Goal: Transaction & Acquisition: Download file/media

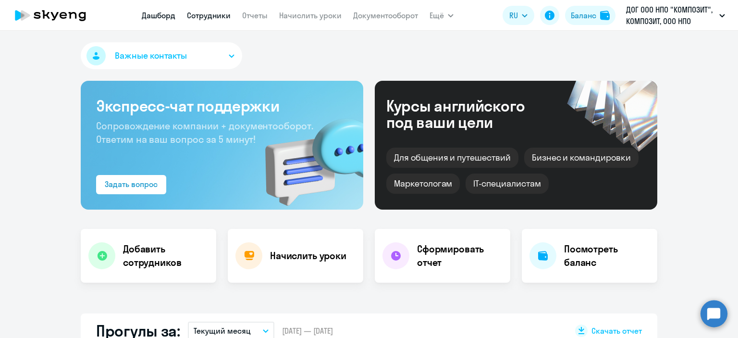
click at [211, 20] on link "Сотрудники" at bounding box center [209, 16] width 44 height 10
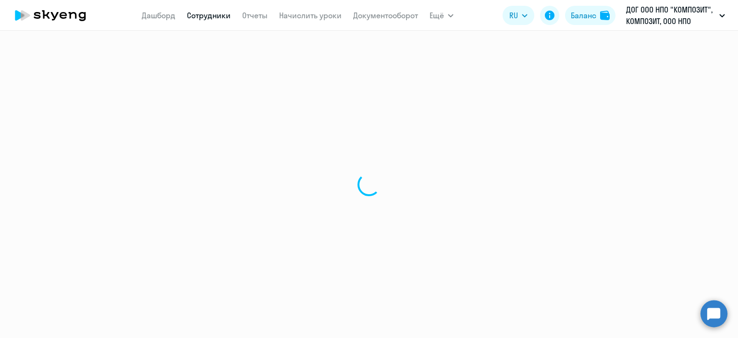
select select "30"
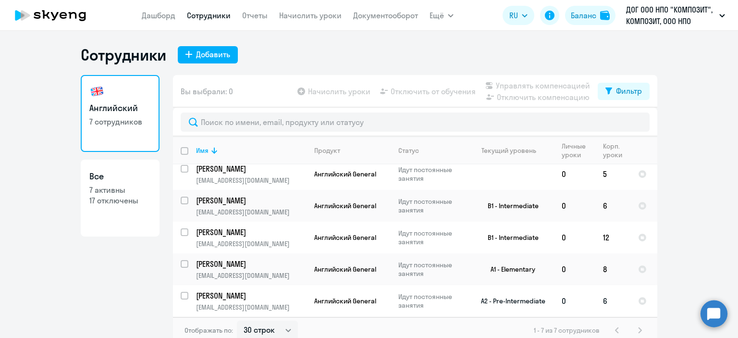
scroll to position [6, 0]
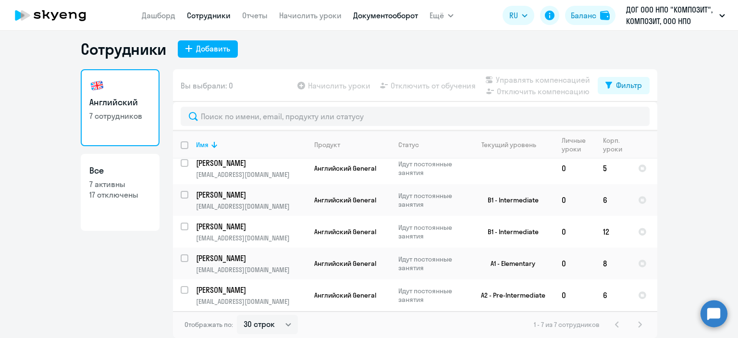
click at [384, 19] on link "Документооборот" at bounding box center [385, 16] width 65 height 10
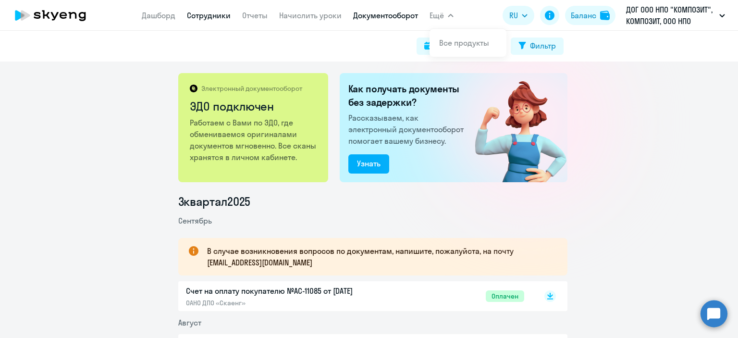
click at [206, 17] on link "Сотрудники" at bounding box center [209, 16] width 44 height 10
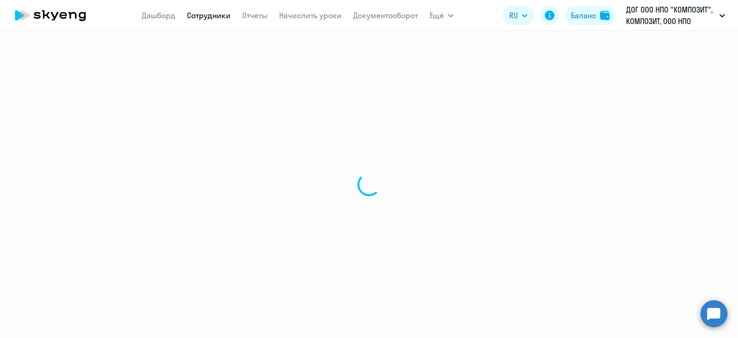
select select "30"
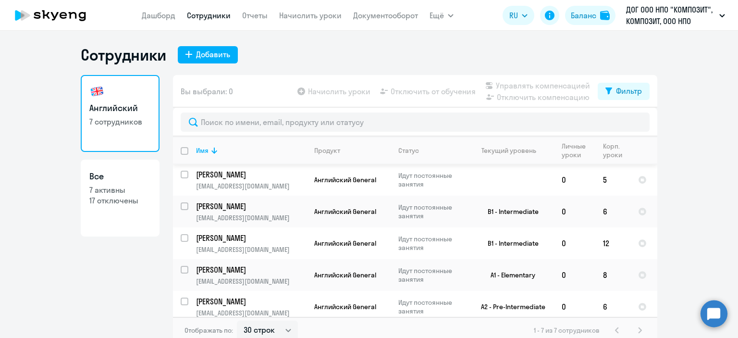
scroll to position [71, 0]
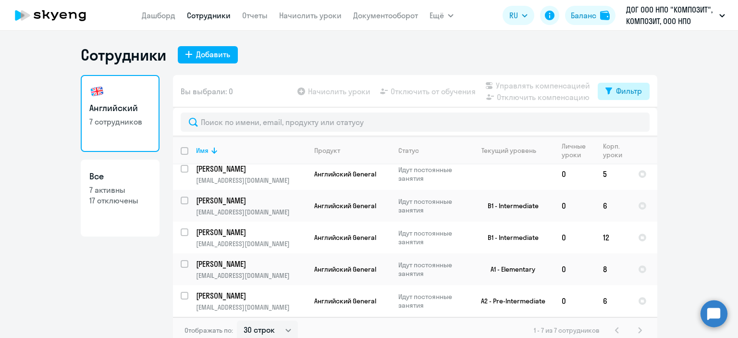
click at [623, 89] on div "Фильтр" at bounding box center [629, 91] width 26 height 12
click at [632, 123] on span at bounding box center [630, 123] width 16 height 10
click at [622, 122] on input "checkbox" at bounding box center [621, 122] width 0 height 0
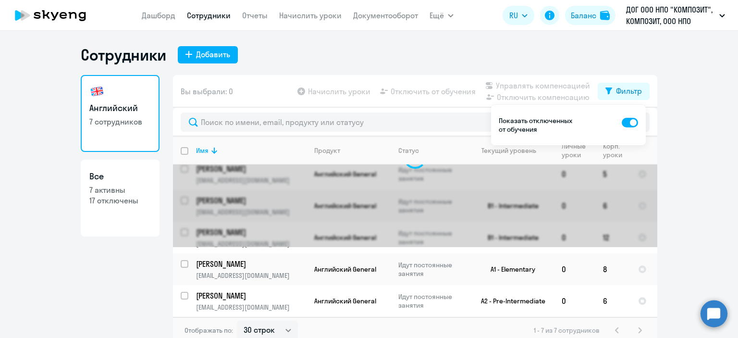
scroll to position [0, 0]
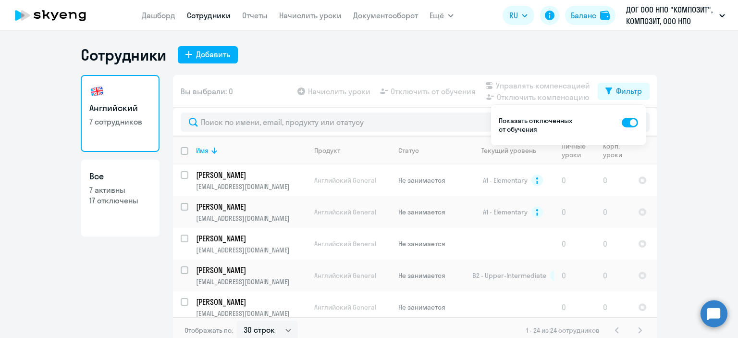
click at [625, 123] on span at bounding box center [630, 123] width 16 height 10
click at [622, 122] on input "checkbox" at bounding box center [621, 122] width 0 height 0
checkbox input "false"
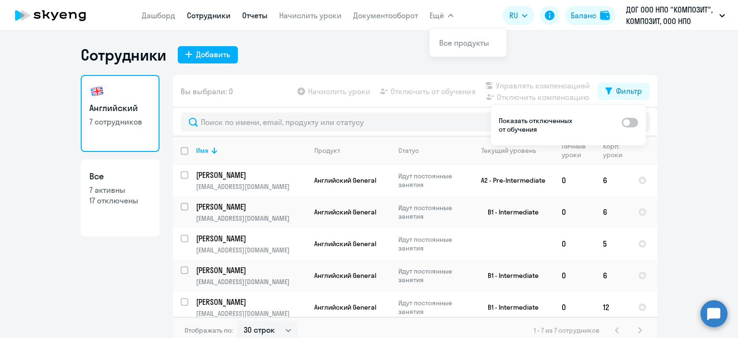
click at [265, 15] on link "Отчеты" at bounding box center [254, 16] width 25 height 10
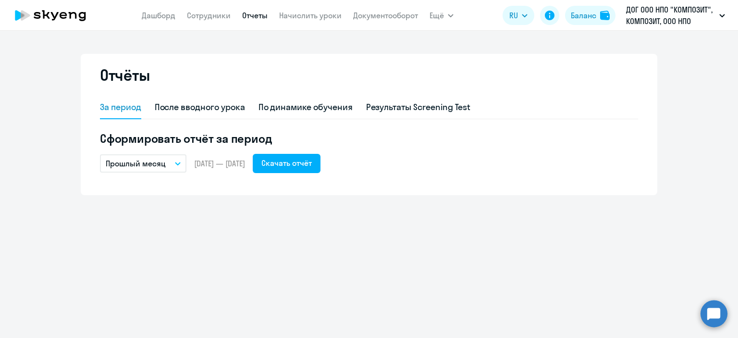
click at [164, 165] on p "Прошлый месяц" at bounding box center [136, 164] width 60 height 12
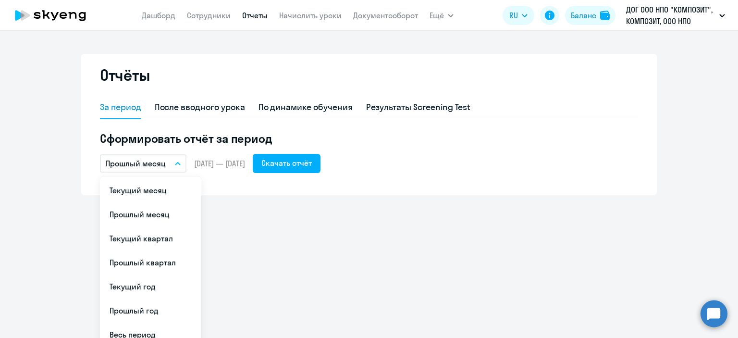
drag, startPoint x: 208, startPoint y: 183, endPoint x: 291, endPoint y: 177, distance: 83.9
click at [216, 183] on div "Отчёты За период После вводного урока По динамике обучения Результаты Screening…" at bounding box center [369, 124] width 576 height 141
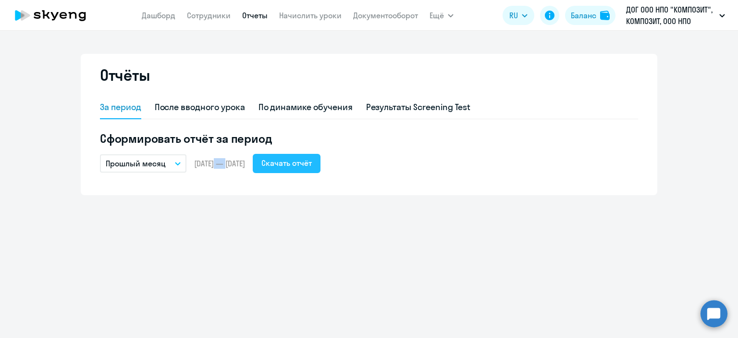
click at [309, 165] on div "Скачать отчёт" at bounding box center [286, 163] width 50 height 12
click at [300, 160] on div "Скачать отчёт" at bounding box center [286, 163] width 50 height 12
click at [229, 160] on span "[DATE] — [DATE]" at bounding box center [219, 163] width 51 height 11
